Goal: Navigation & Orientation: Find specific page/section

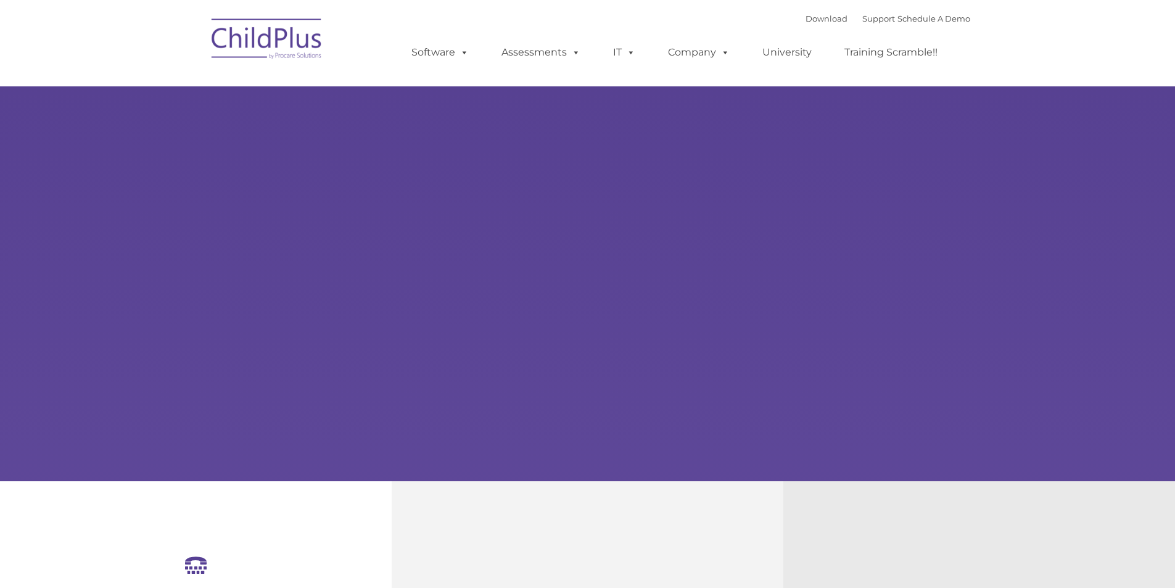
select select "MEDIUM"
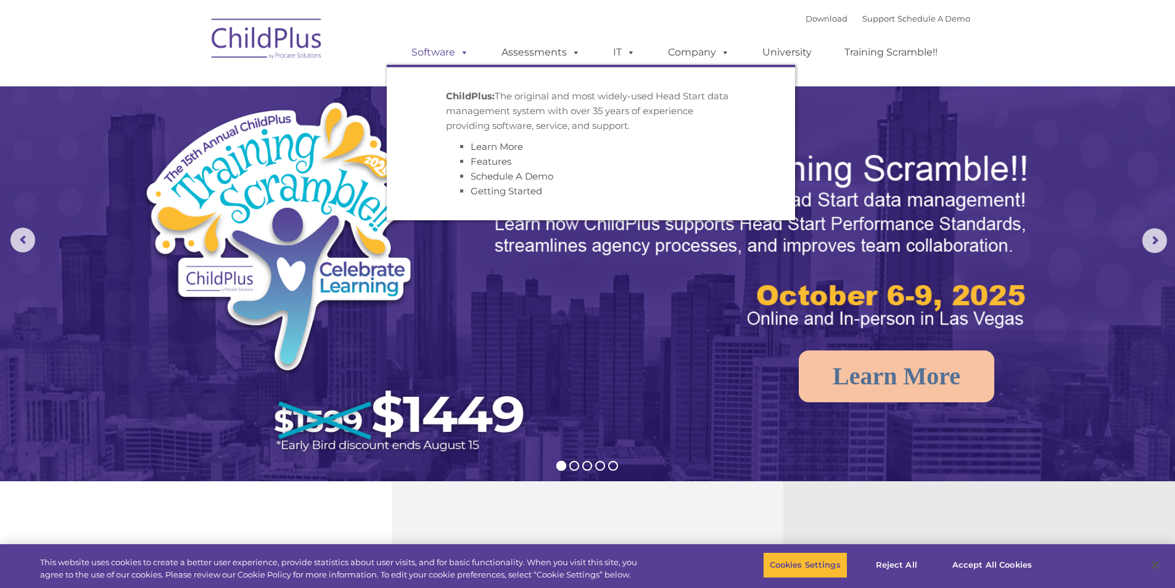
click at [455, 52] on link "Software" at bounding box center [440, 52] width 82 height 25
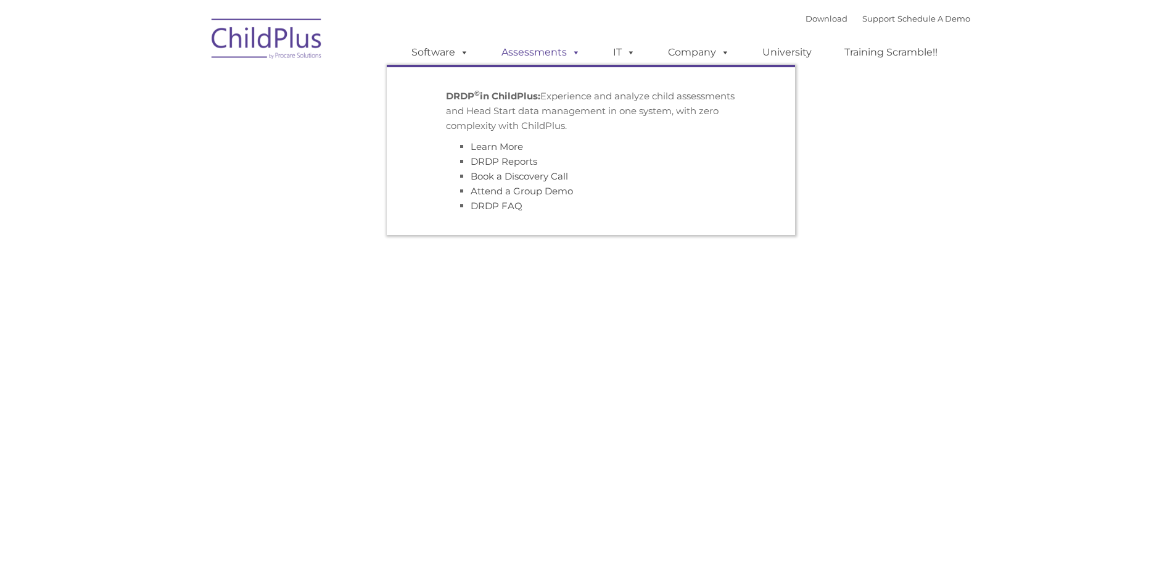
type input ""
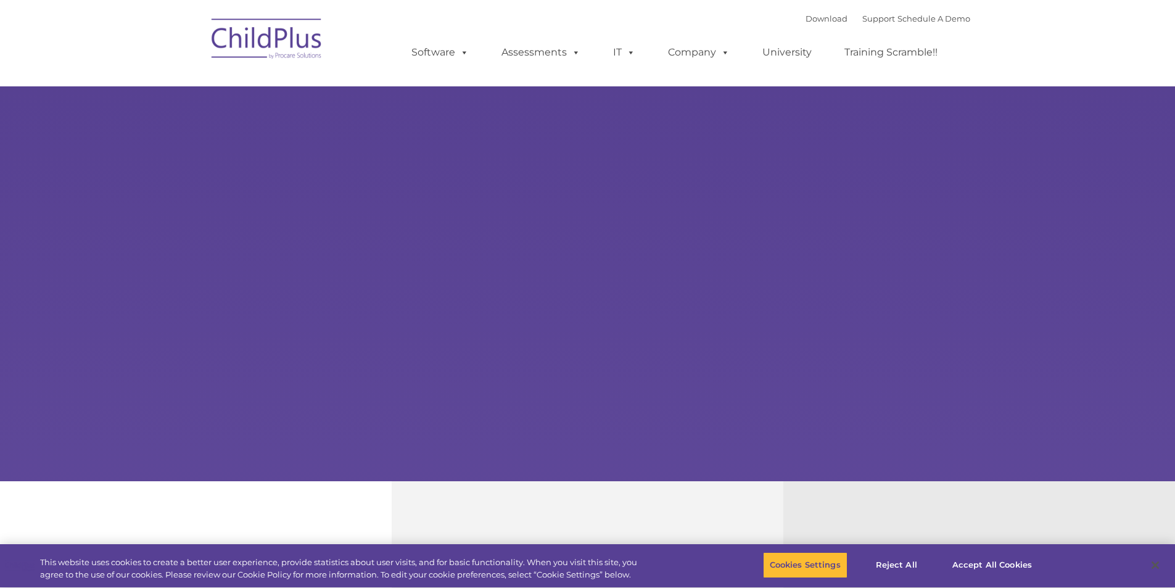
type input ""
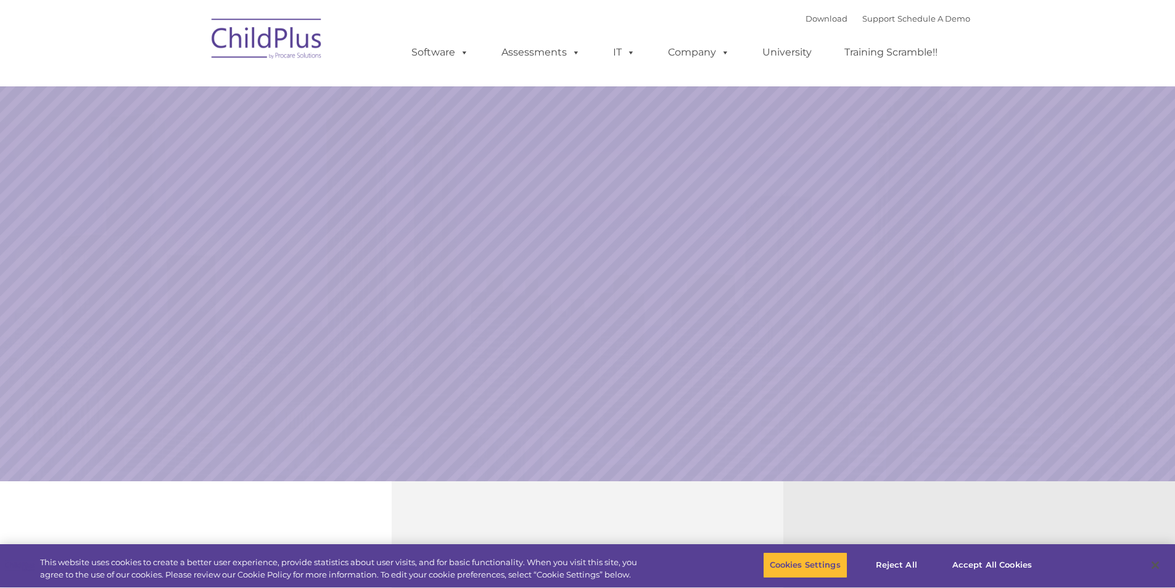
select select "MEDIUM"
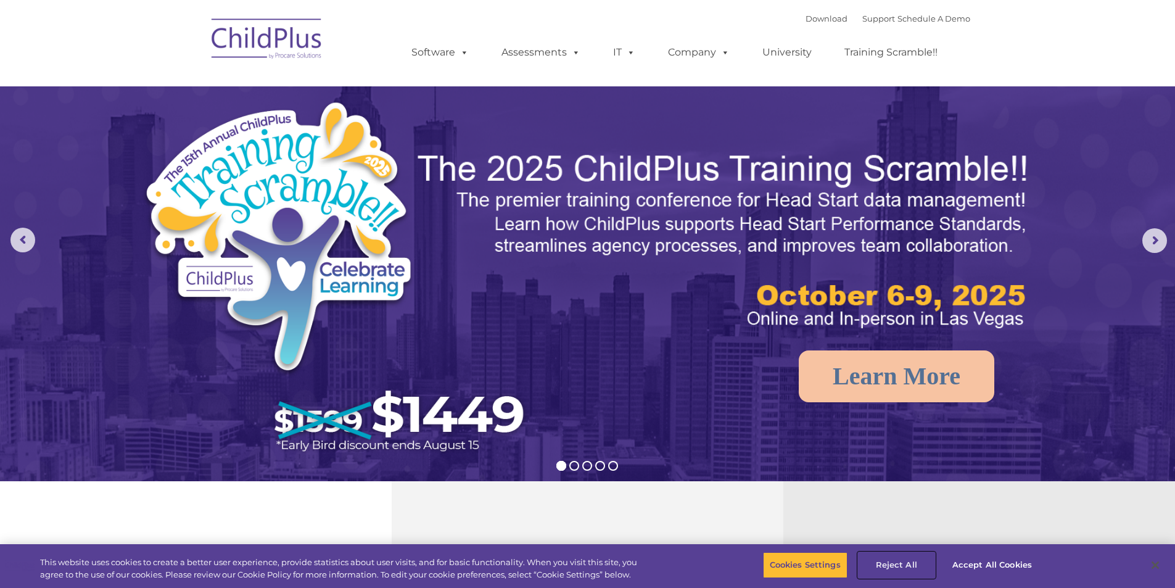
click at [913, 561] on button "Reject All" at bounding box center [896, 565] width 77 height 26
